Goal: Transaction & Acquisition: Purchase product/service

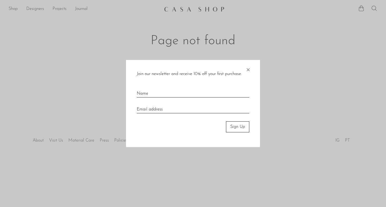
click at [181, 6] on div at bounding box center [193, 103] width 386 height 207
click at [250, 69] on span "×" at bounding box center [247, 68] width 5 height 17
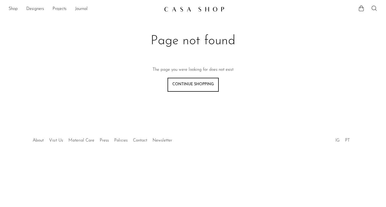
click at [200, 6] on img at bounding box center [194, 8] width 60 height 5
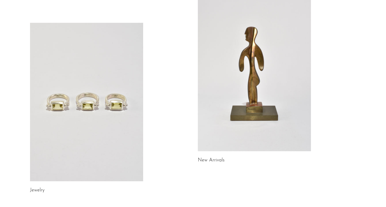
scroll to position [14, 0]
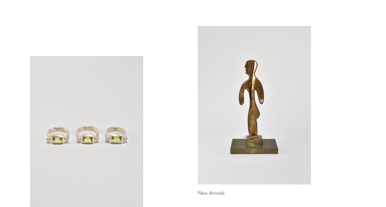
click at [239, 83] on link at bounding box center [254, 105] width 113 height 159
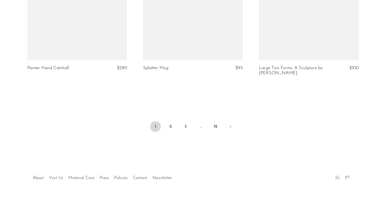
scroll to position [1951, 0]
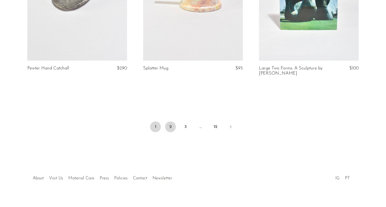
click at [170, 122] on link "2" at bounding box center [170, 127] width 11 height 11
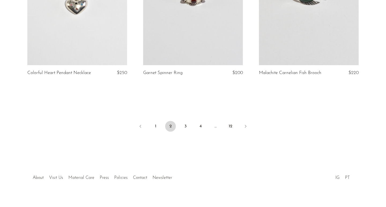
scroll to position [1941, 0]
click at [186, 121] on link "3" at bounding box center [185, 126] width 11 height 11
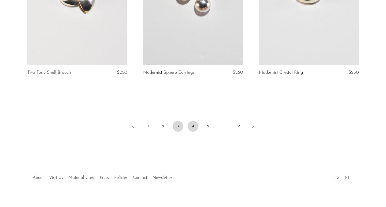
scroll to position [1936, 0]
click at [194, 121] on link "4" at bounding box center [193, 126] width 11 height 11
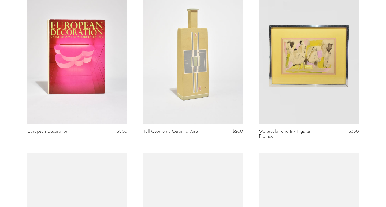
scroll to position [599, 0]
